Goal: Navigation & Orientation: Find specific page/section

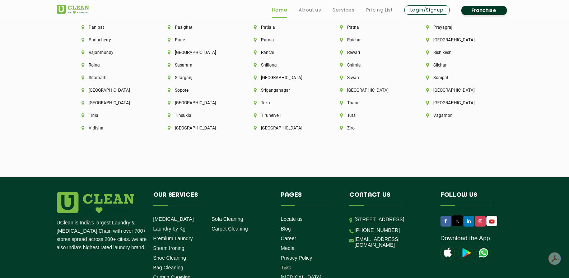
scroll to position [2048, 0]
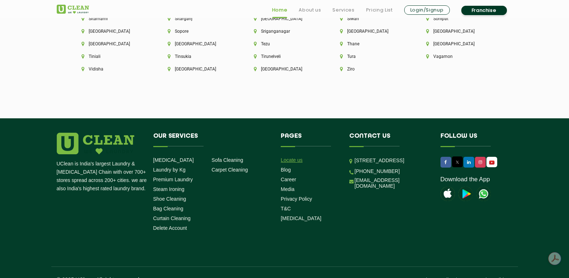
click at [297, 157] on link "Locate us" at bounding box center [292, 160] width 22 height 6
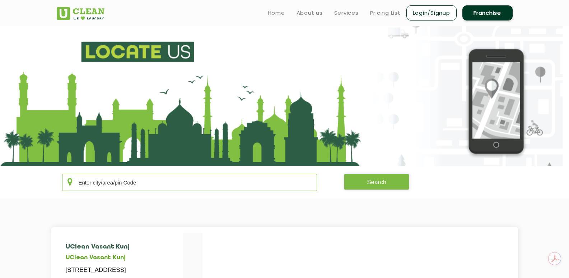
click at [183, 181] on input "text" at bounding box center [189, 182] width 255 height 17
type input "k"
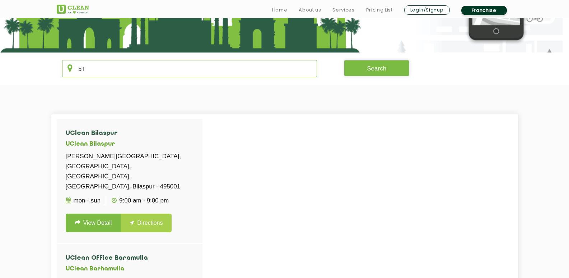
scroll to position [114, 0]
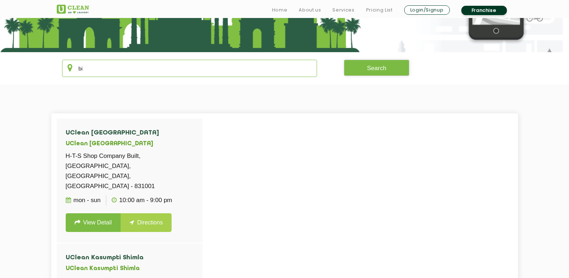
type input "b"
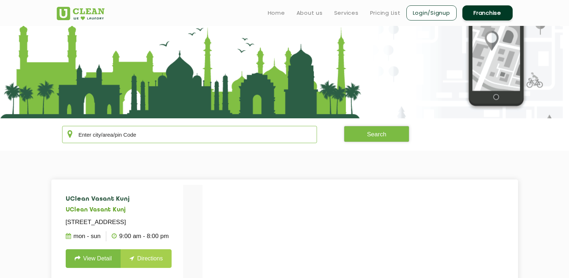
scroll to position [0, 0]
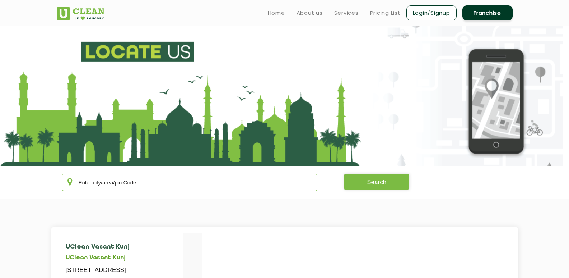
click at [141, 183] on input "text" at bounding box center [189, 182] width 255 height 17
type input "g"
click at [133, 188] on input "text" at bounding box center [189, 182] width 255 height 17
drag, startPoint x: 269, startPoint y: 3, endPoint x: 210, endPoint y: 25, distance: 62.7
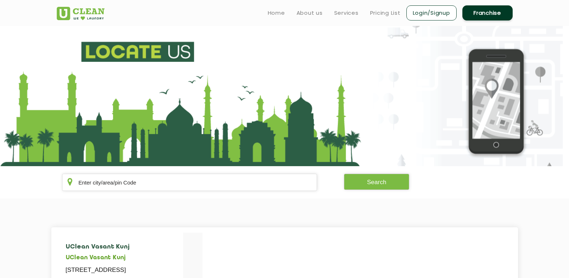
click at [210, 25] on header "Home About us Services Pricing List Login/Signup Franchise" at bounding box center [284, 13] width 569 height 26
drag, startPoint x: 250, startPoint y: 29, endPoint x: 144, endPoint y: 158, distance: 167.4
click at [144, 158] on section at bounding box center [284, 96] width 569 height 140
click at [125, 181] on input "text" at bounding box center [189, 182] width 255 height 17
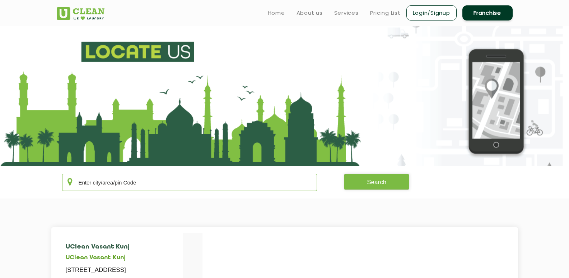
click at [125, 181] on input "text" at bounding box center [189, 182] width 255 height 17
click at [124, 181] on input "text" at bounding box center [189, 182] width 255 height 17
